Goal: Information Seeking & Learning: Learn about a topic

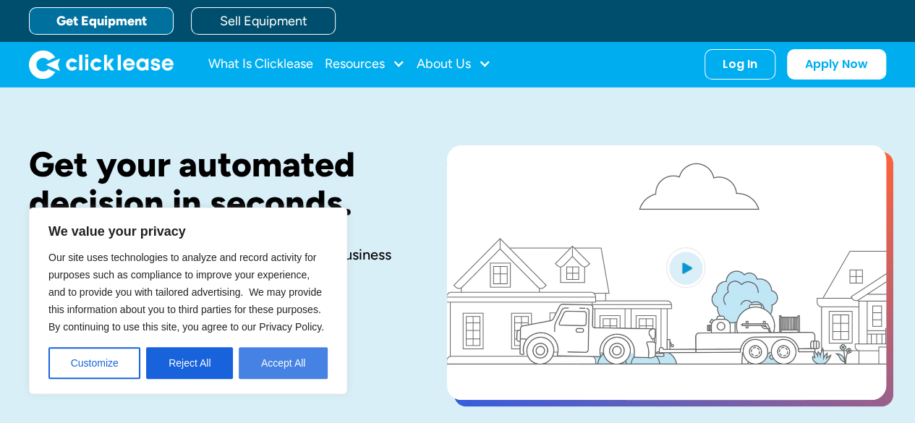
click at [301, 362] on button "Accept All" at bounding box center [283, 363] width 89 height 32
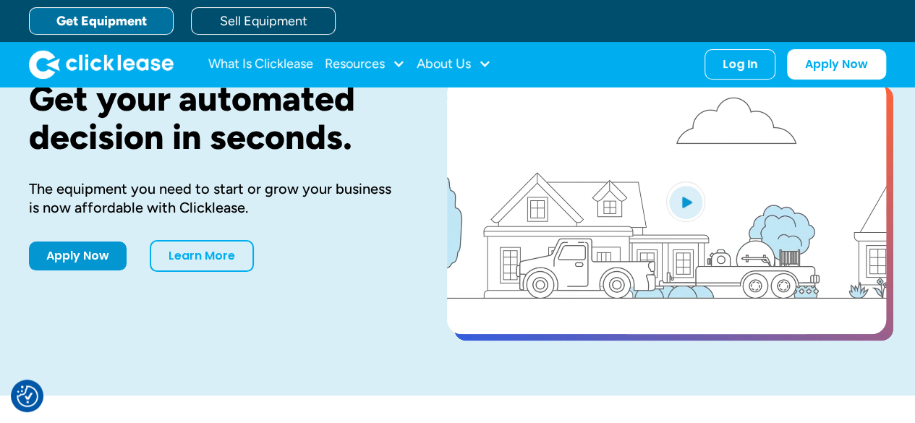
scroll to position [217, 0]
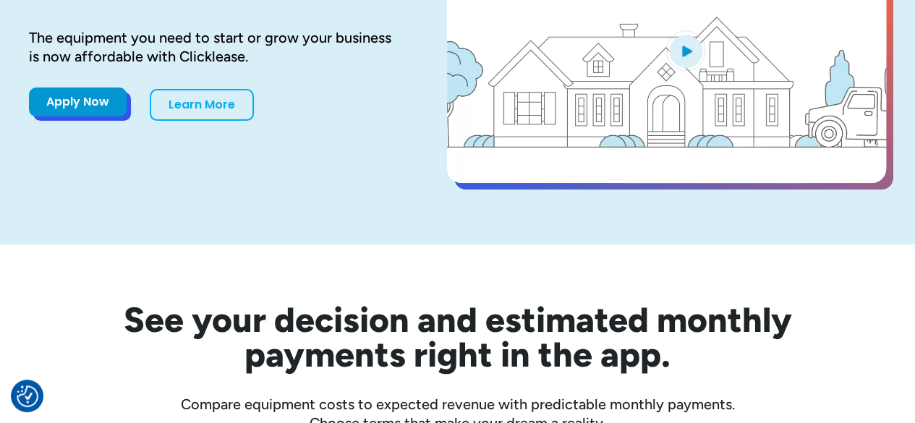
click at [72, 90] on link "Apply Now" at bounding box center [78, 101] width 98 height 29
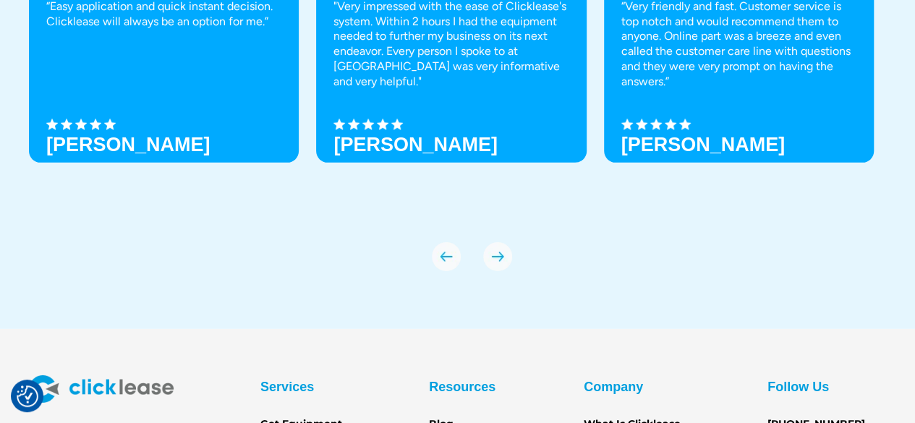
scroll to position [5115, 0]
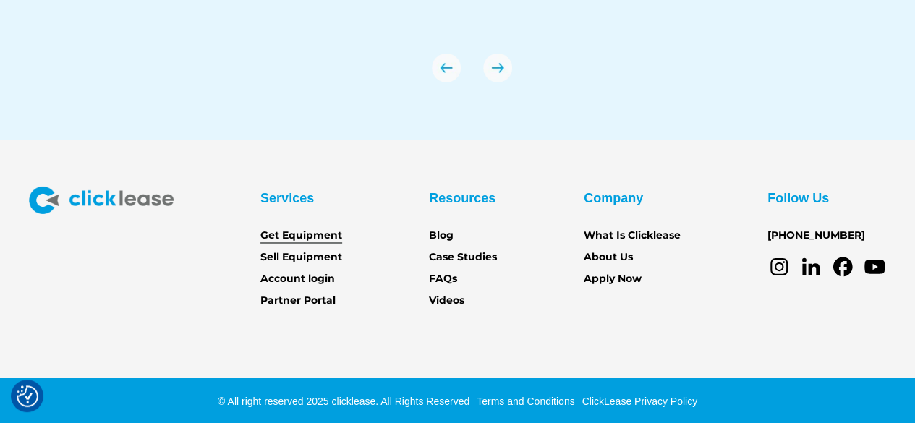
click at [304, 234] on link "Get Equipment" at bounding box center [301, 236] width 82 height 16
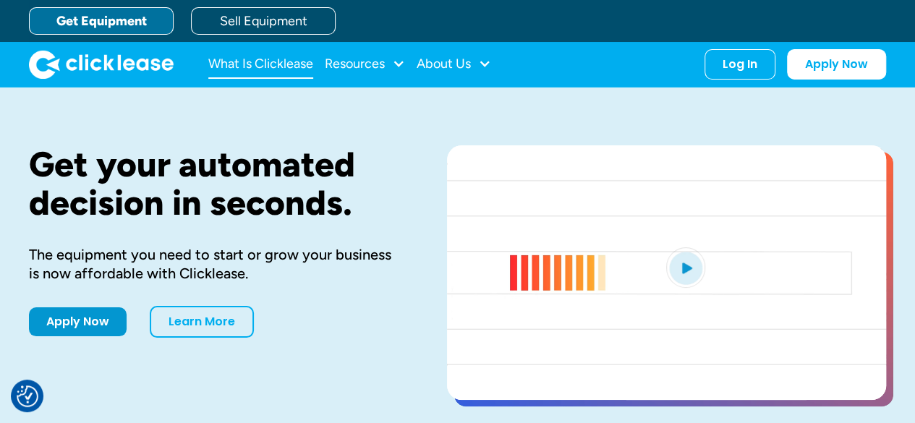
click at [285, 66] on link "What Is Clicklease" at bounding box center [260, 64] width 105 height 29
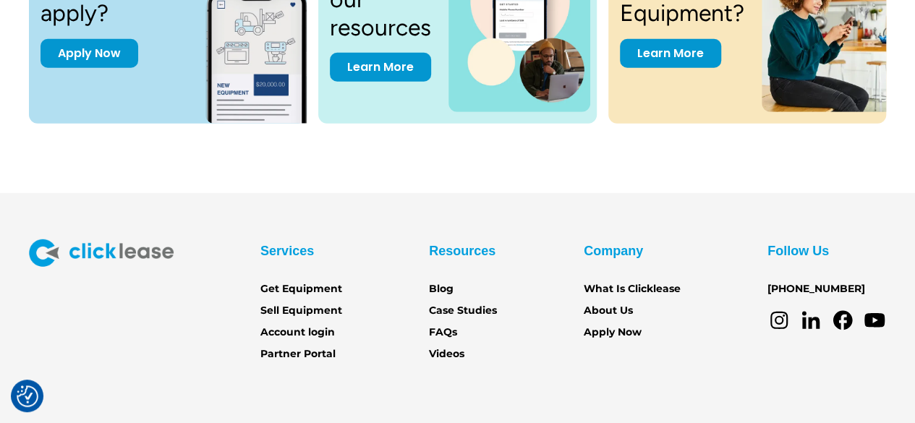
scroll to position [2097, 0]
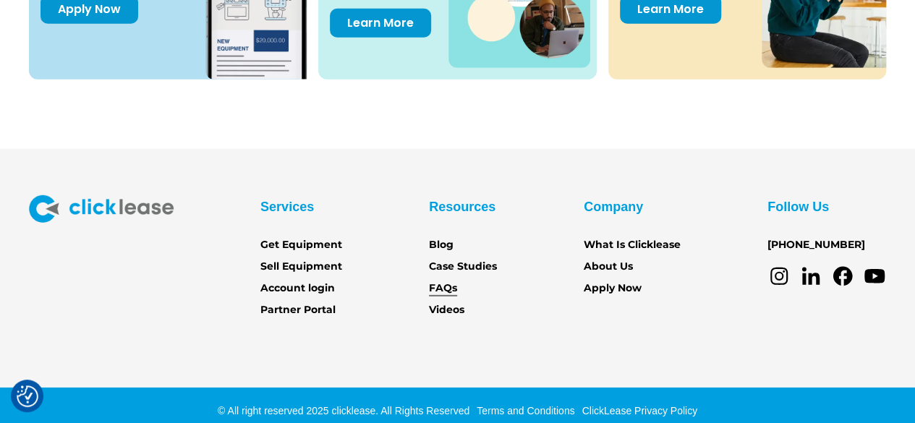
click at [449, 286] on link "FAQs" at bounding box center [443, 289] width 28 height 16
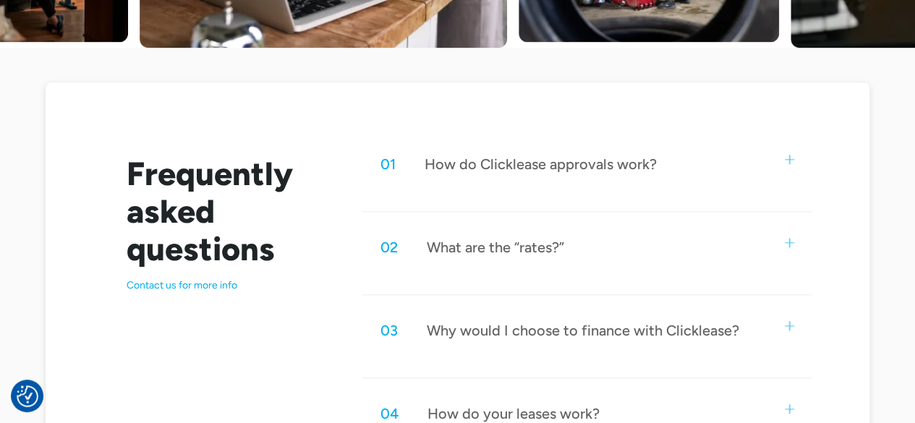
scroll to position [723, 0]
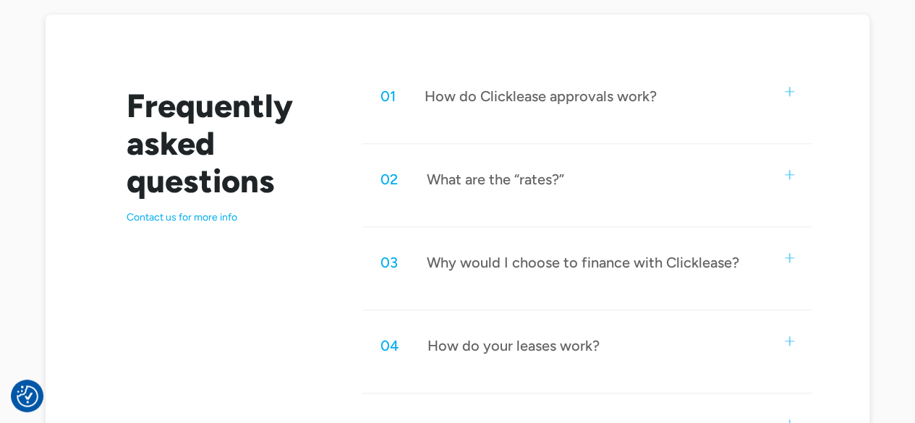
click at [791, 171] on img at bounding box center [789, 174] width 9 height 9
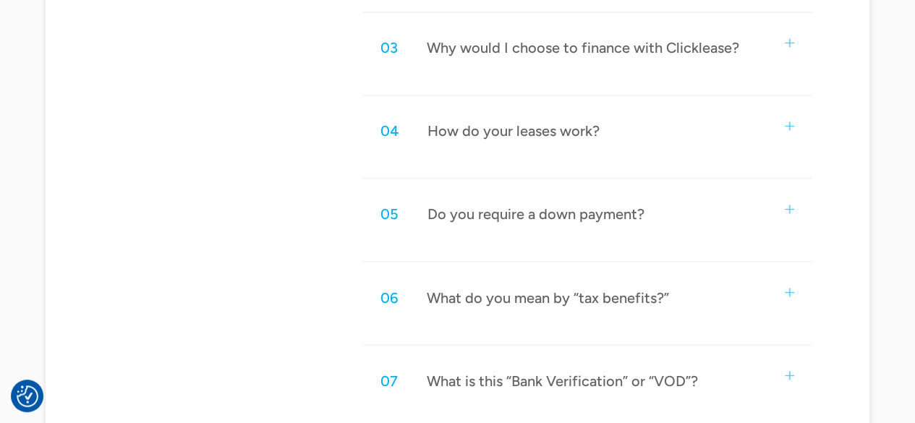
scroll to position [1157, 0]
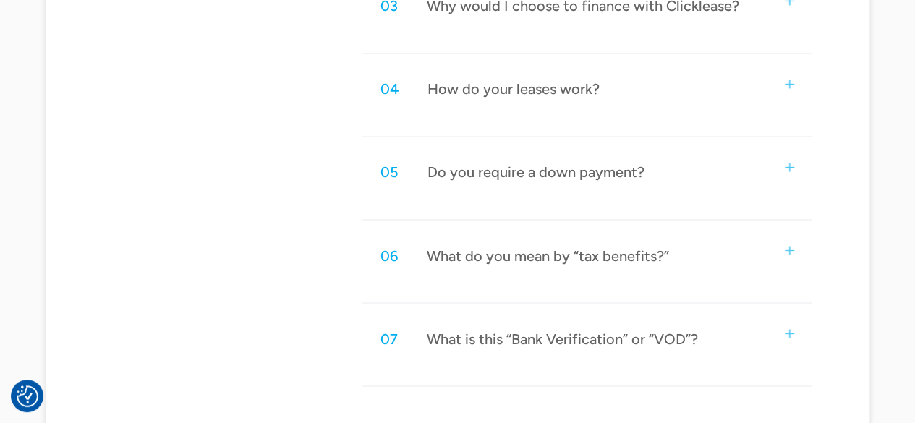
click at [787, 167] on img at bounding box center [789, 167] width 9 height 9
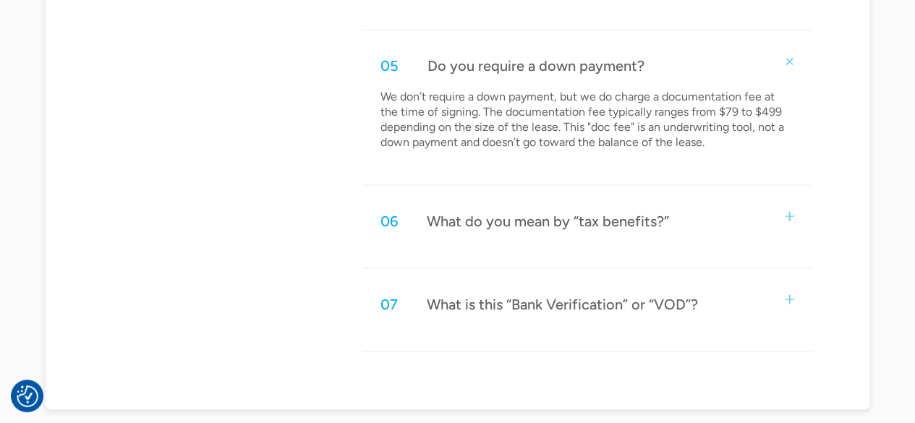
scroll to position [1302, 0]
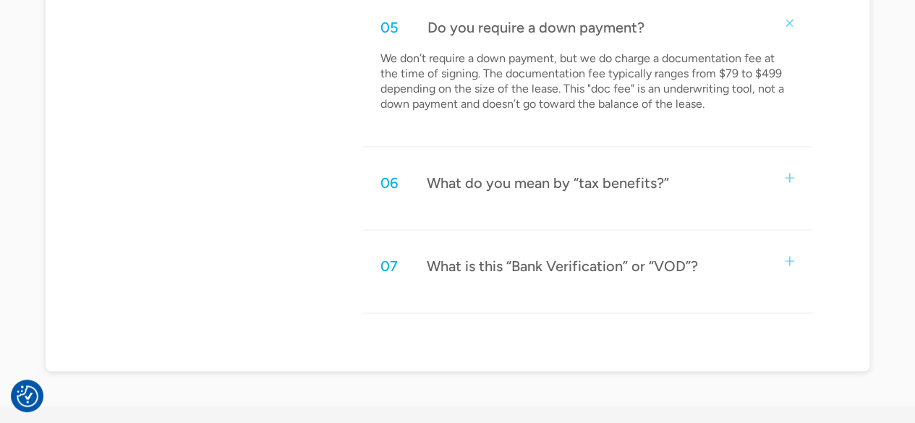
click at [788, 174] on img at bounding box center [789, 177] width 9 height 9
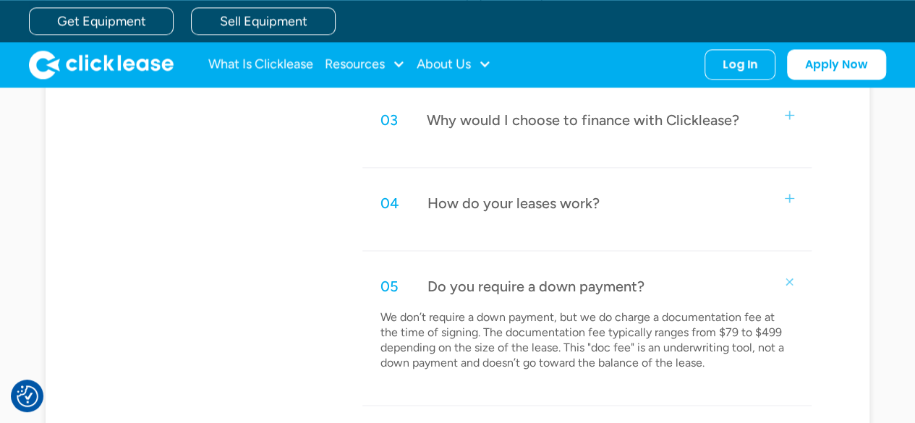
scroll to position [1012, 0]
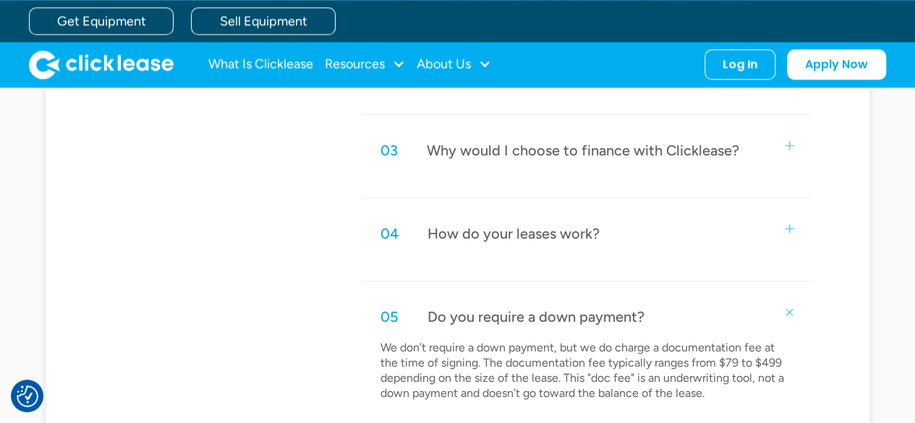
click at [797, 222] on div "04 How do your leases work?" at bounding box center [586, 234] width 448 height 48
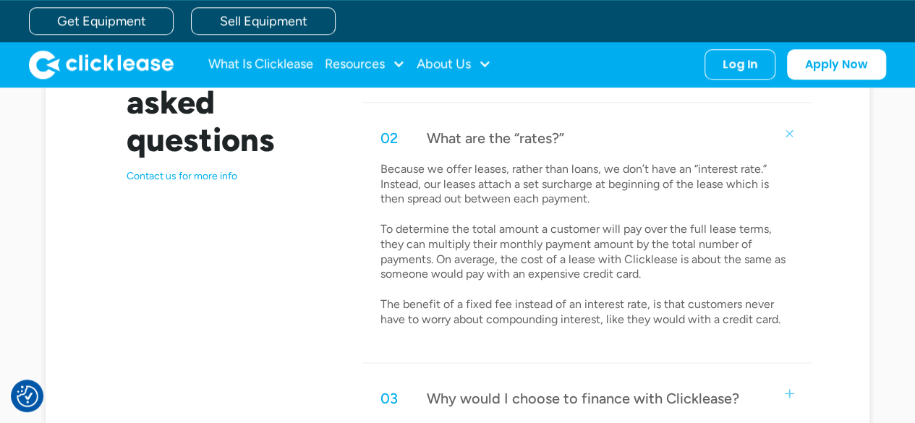
scroll to position [651, 0]
